Goal: Task Accomplishment & Management: Check status

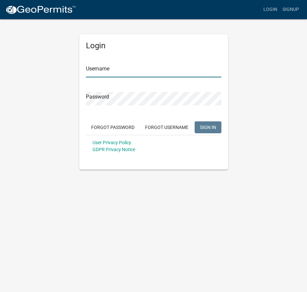
click at [100, 67] on input "Username" at bounding box center [154, 71] width 136 height 14
click at [103, 72] on input "Username" at bounding box center [154, 71] width 136 height 14
type input "mmajda"
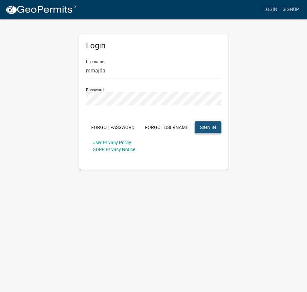
click at [202, 129] on span "SIGN IN" at bounding box center [208, 126] width 16 height 5
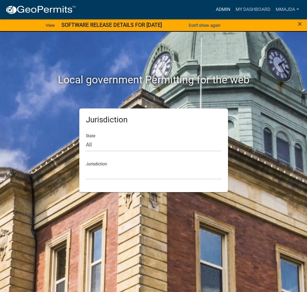
click at [222, 8] on link "Admin" at bounding box center [223, 9] width 20 height 13
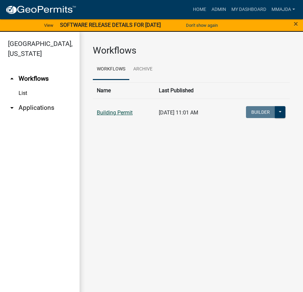
click at [113, 113] on link "Building Permit" at bounding box center [115, 113] width 36 height 6
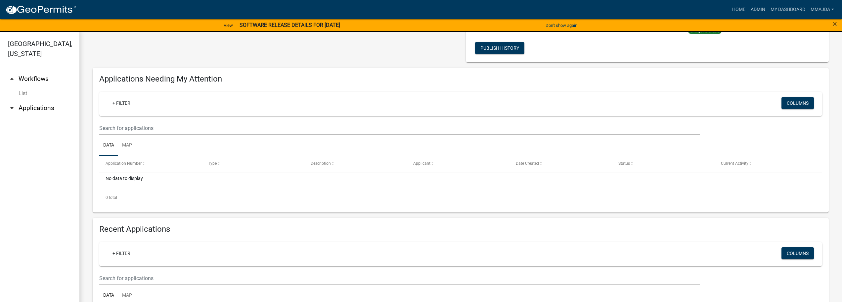
scroll to position [32, 0]
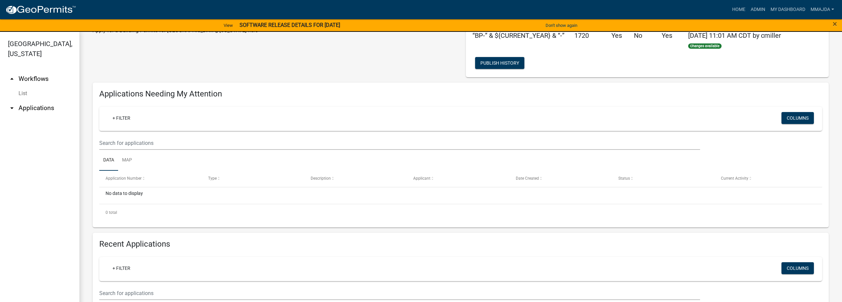
click at [13, 104] on icon "arrow_drop_down" at bounding box center [12, 108] width 8 height 8
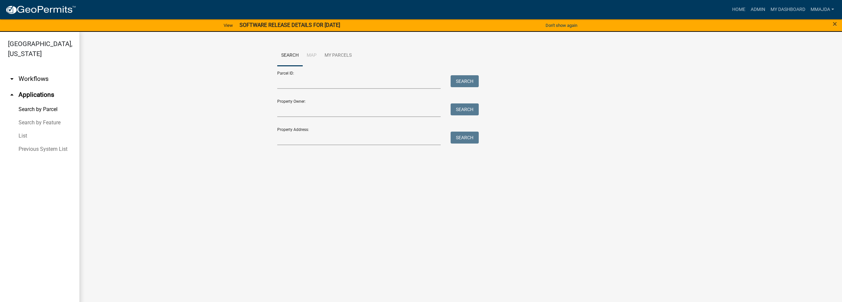
click at [25, 129] on link "List" at bounding box center [39, 135] width 79 height 13
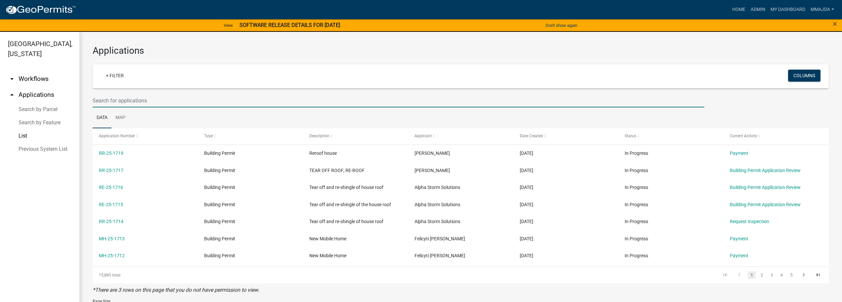
click at [130, 100] on input "text" at bounding box center [399, 101] width 612 height 14
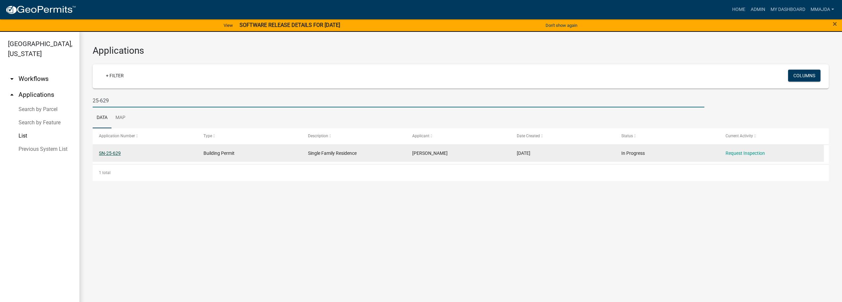
type input "25-629"
click at [108, 152] on link "SN-25-629" at bounding box center [110, 152] width 22 height 5
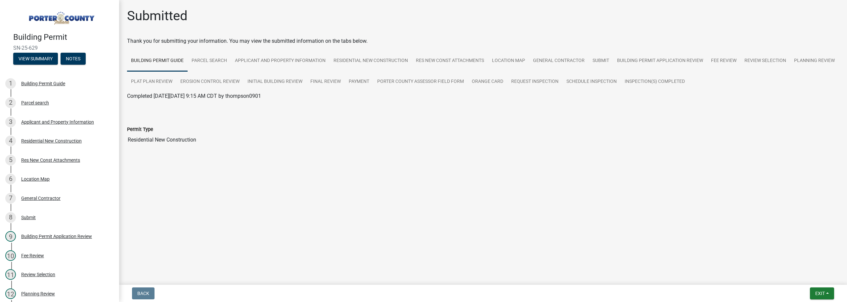
click at [199, 171] on main "Submitted Thank you for submitting your information. You may view the submitted…" at bounding box center [483, 141] width 728 height 282
click at [66, 158] on div "Res New Const Attachments" at bounding box center [50, 160] width 59 height 5
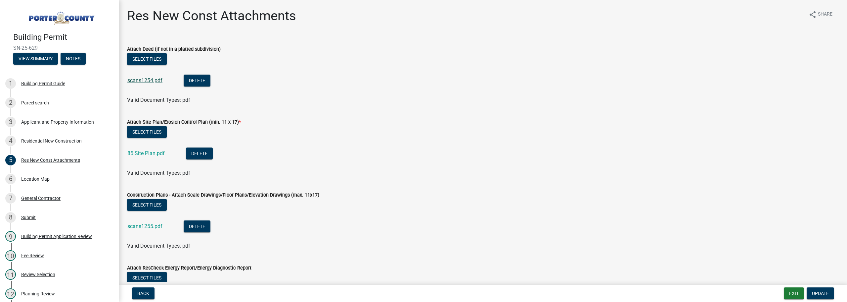
click at [137, 83] on link "scans1254.pdf" at bounding box center [144, 80] width 35 height 6
click at [135, 226] on link "scans1255.pdf" at bounding box center [144, 226] width 35 height 6
